Goal: Information Seeking & Learning: Learn about a topic

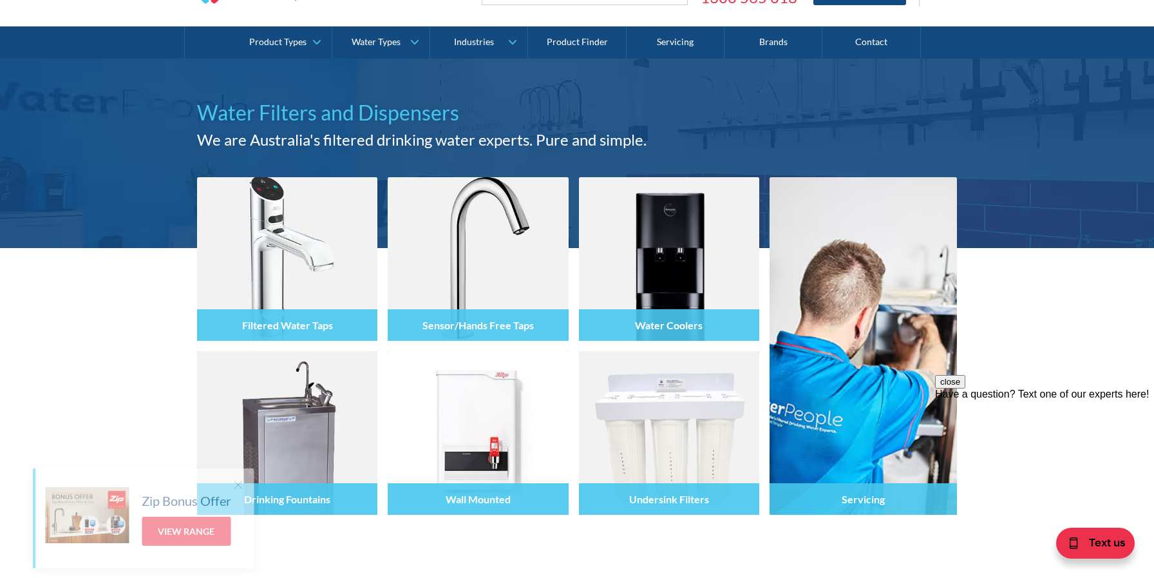
scroll to position [62, 0]
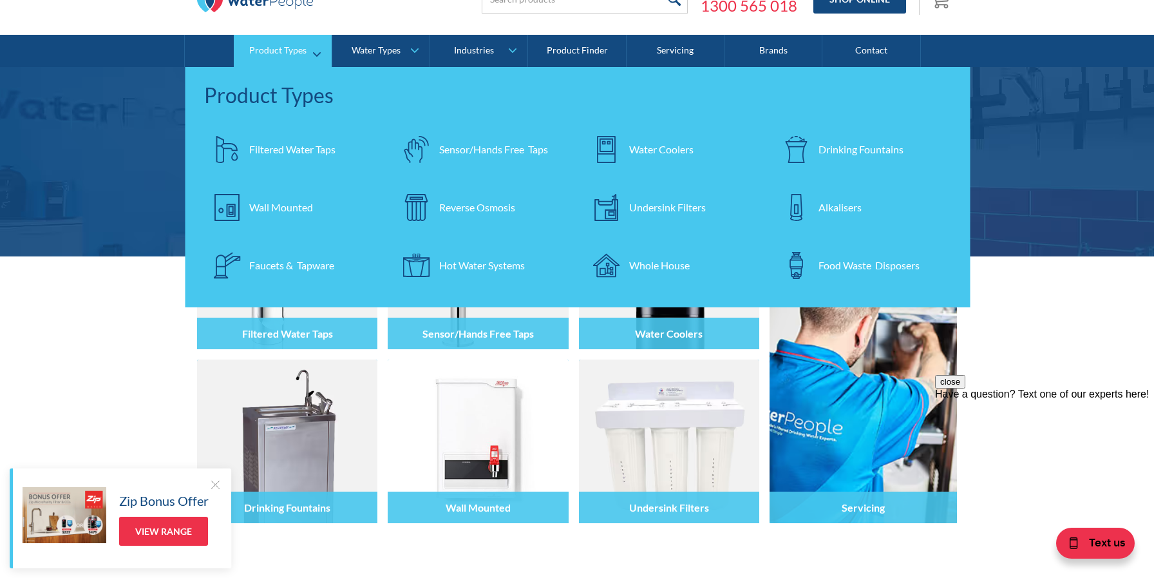
click at [657, 259] on div "Whole House" at bounding box center [659, 265] width 61 height 15
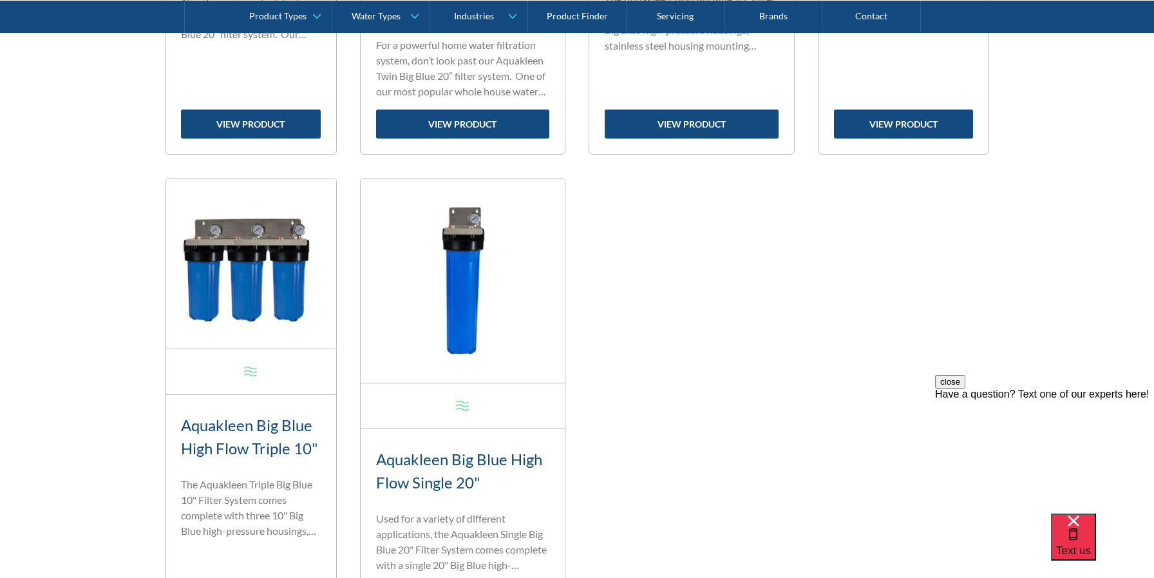
scroll to position [968, 0]
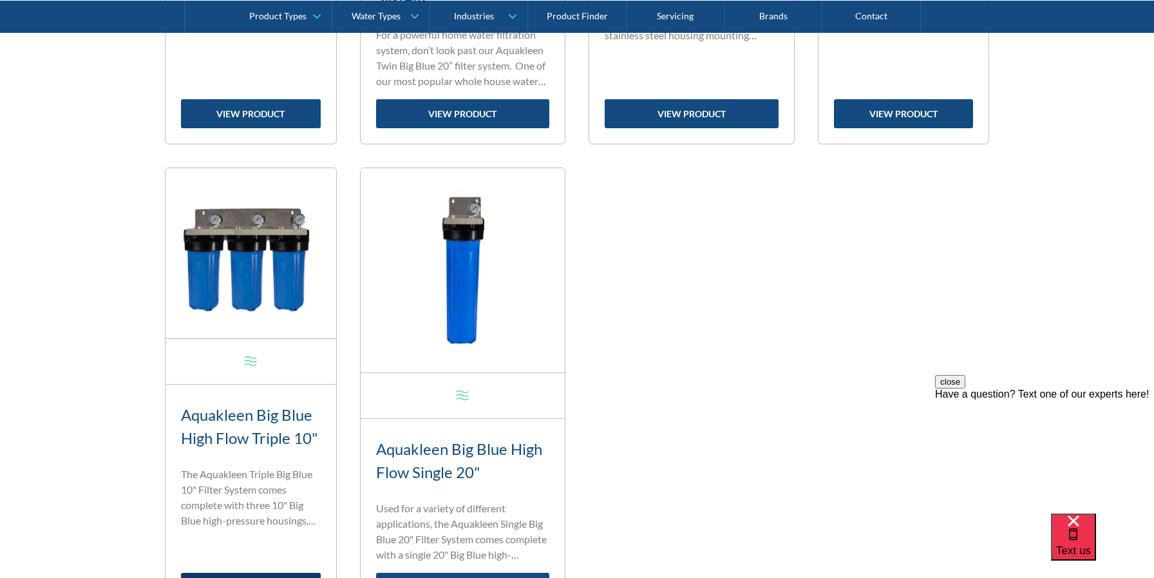
click at [245, 573] on link "view product" at bounding box center [251, 587] width 140 height 29
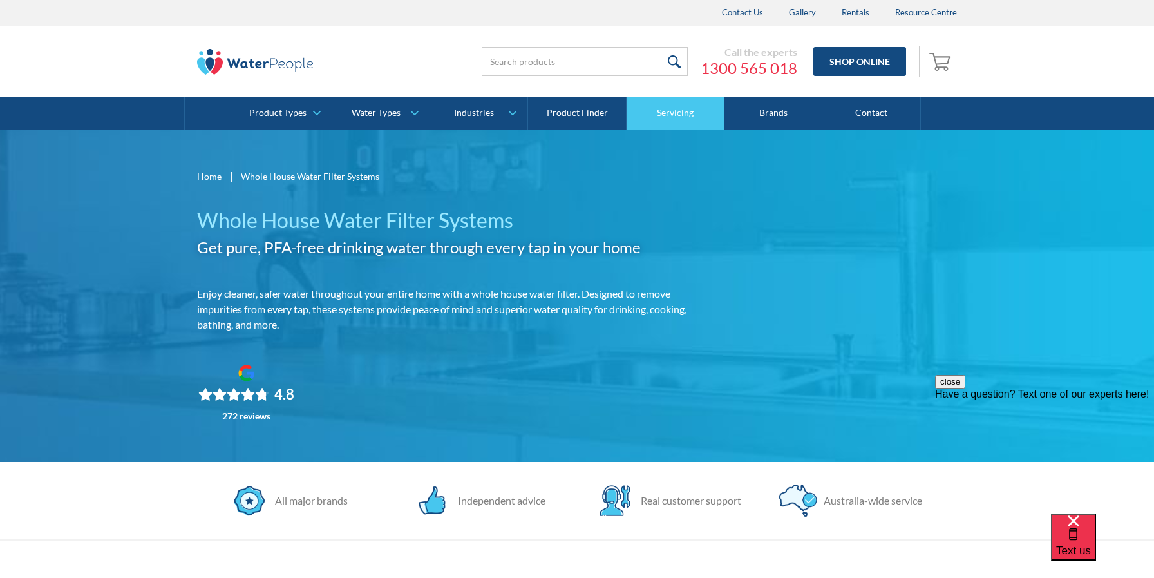
click at [665, 110] on link "Servicing" at bounding box center [676, 113] width 98 height 32
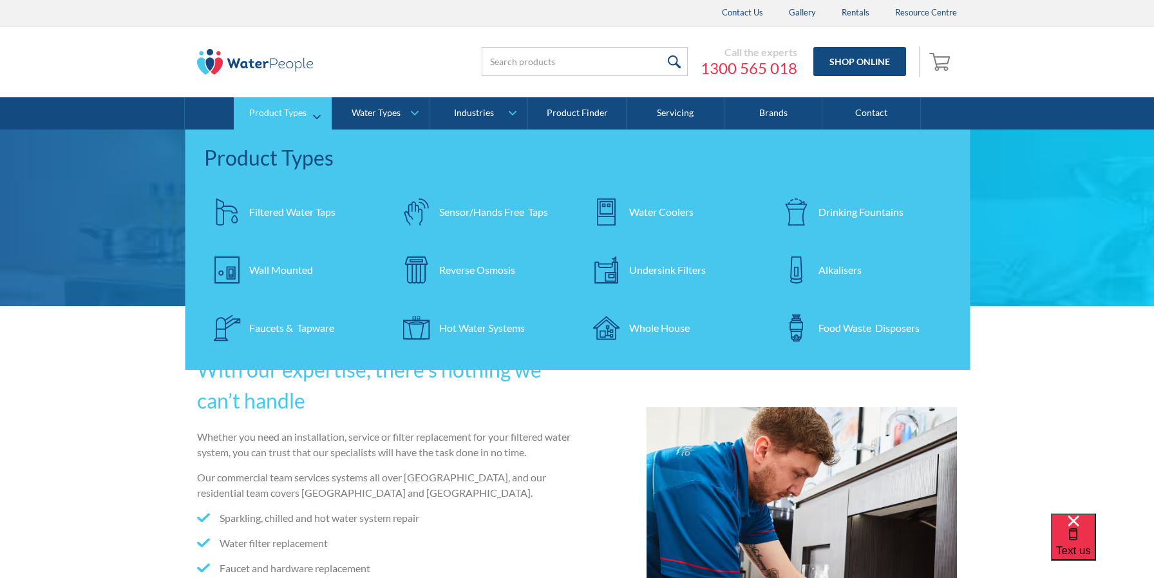
click at [268, 206] on div "Filtered Water Taps" at bounding box center [292, 211] width 86 height 15
click at [255, 213] on div "Filtered Water Taps" at bounding box center [292, 211] width 86 height 15
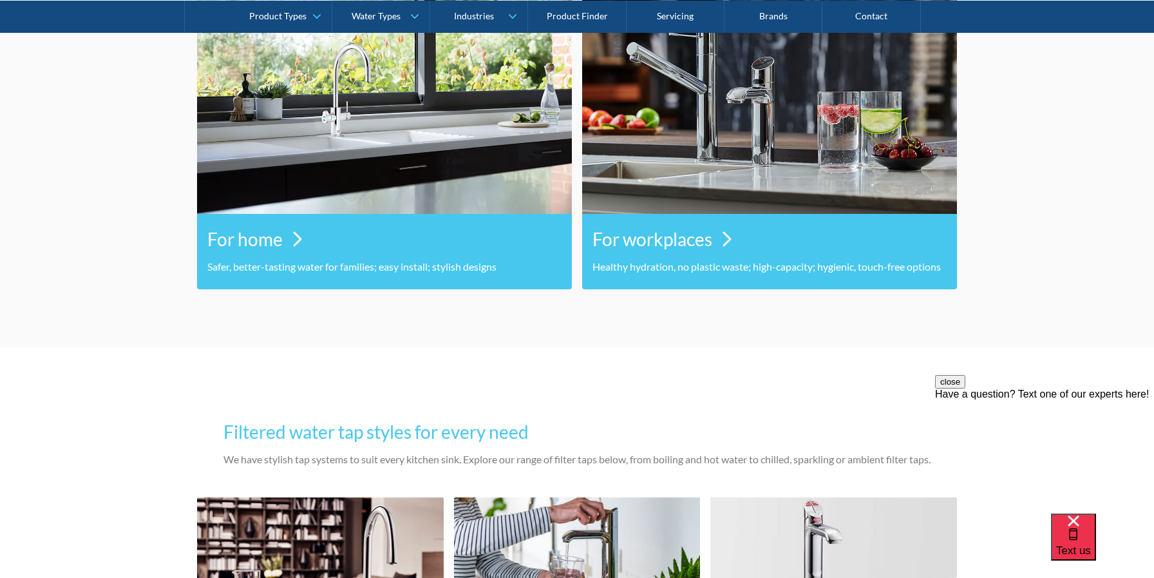
scroll to position [719, 0]
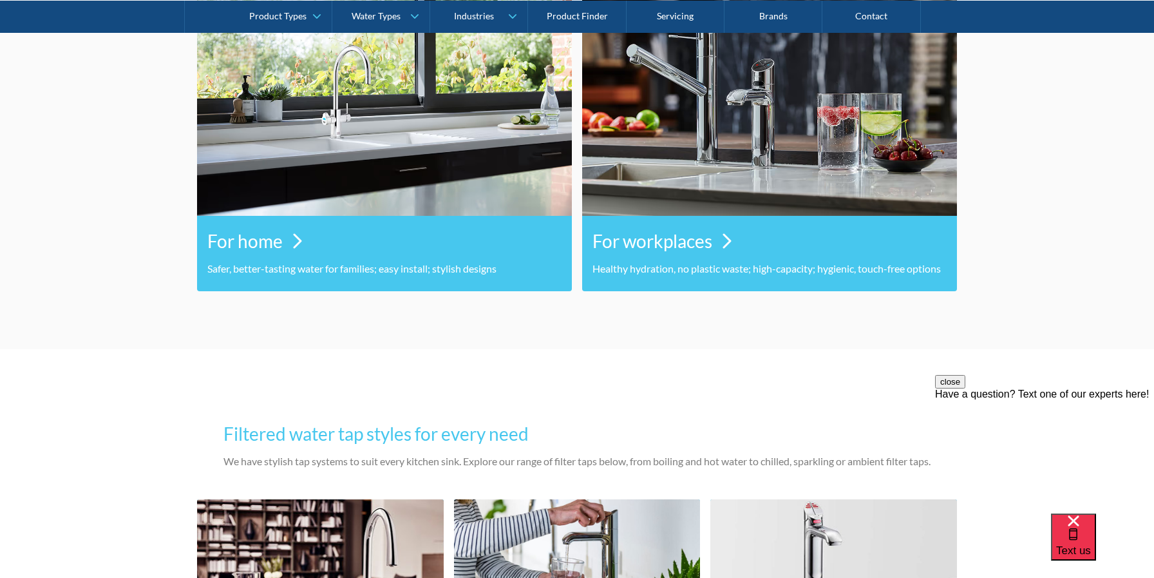
click at [244, 249] on h3 "For home" at bounding box center [244, 240] width 75 height 27
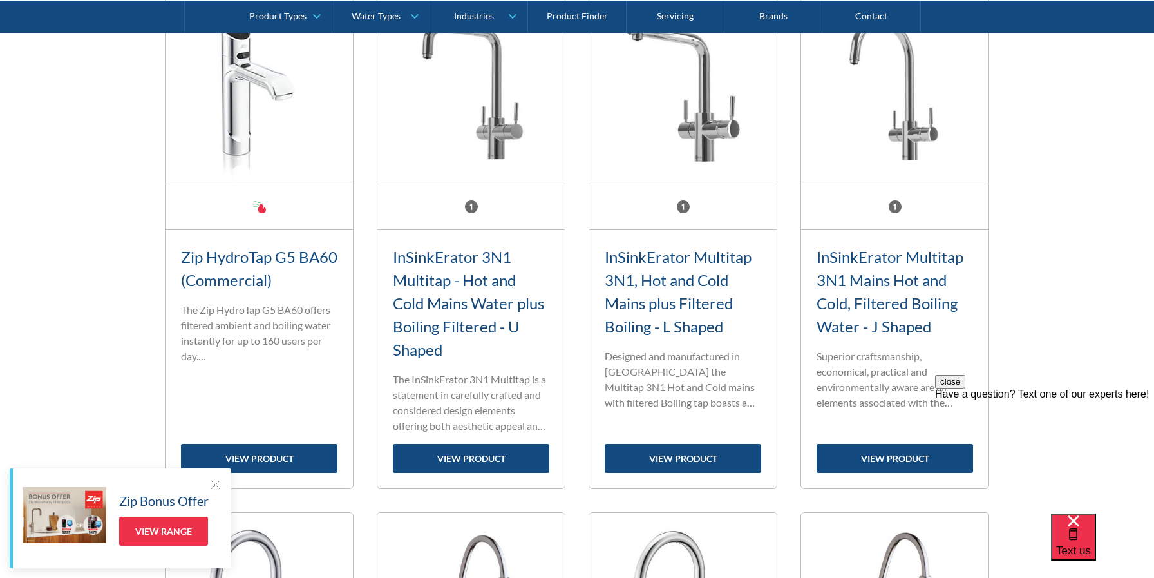
scroll to position [831, 0]
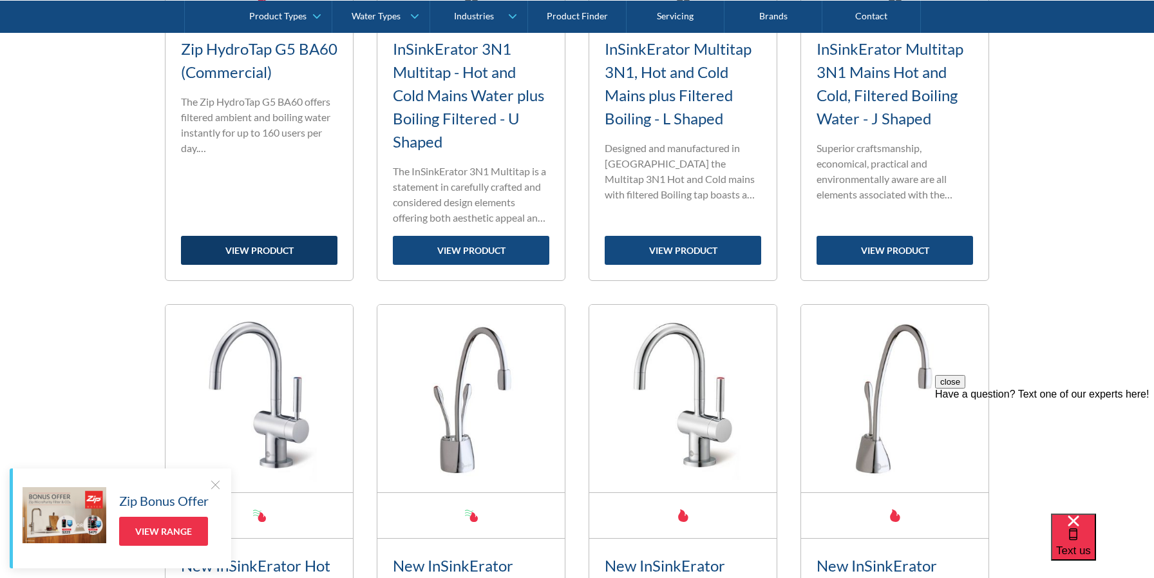
click at [234, 251] on link "view product" at bounding box center [259, 250] width 157 height 29
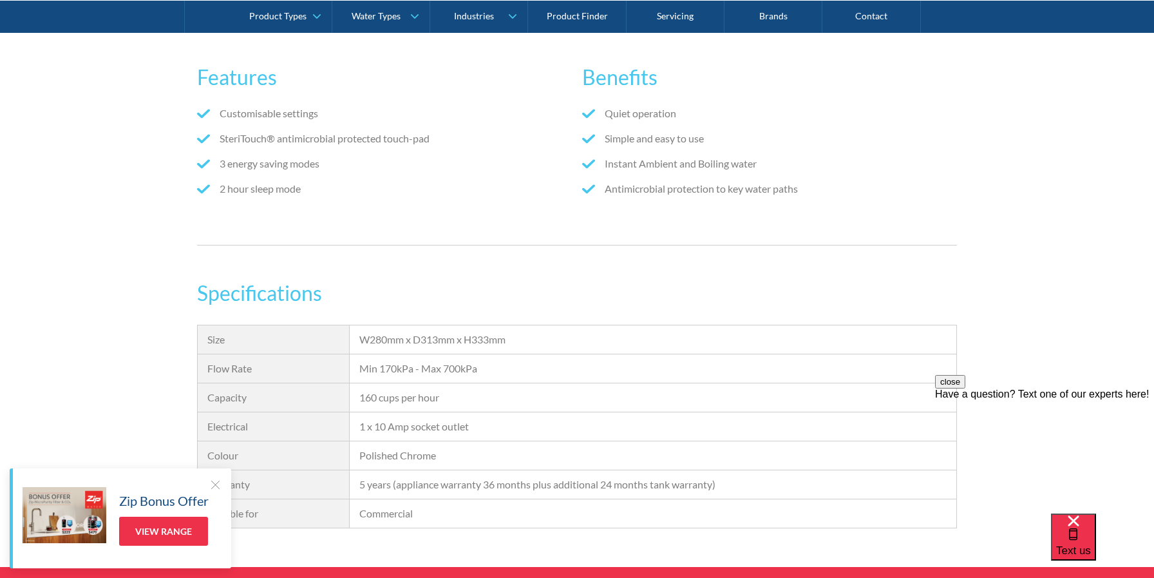
scroll to position [300, 0]
